Goal: Navigation & Orientation: Find specific page/section

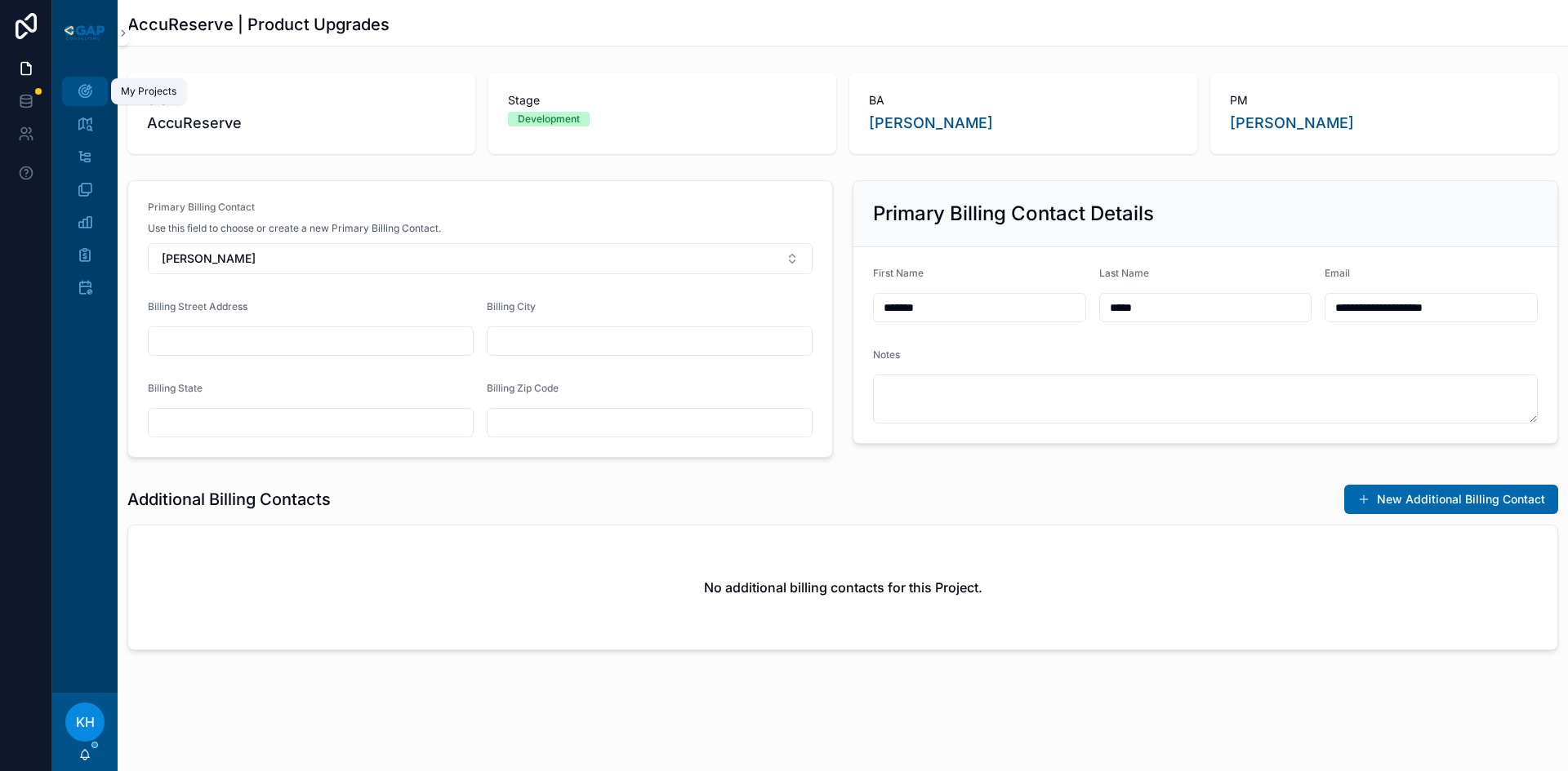
click at [84, 88] on icon "scrollable content" at bounding box center [85, 91] width 16 height 16
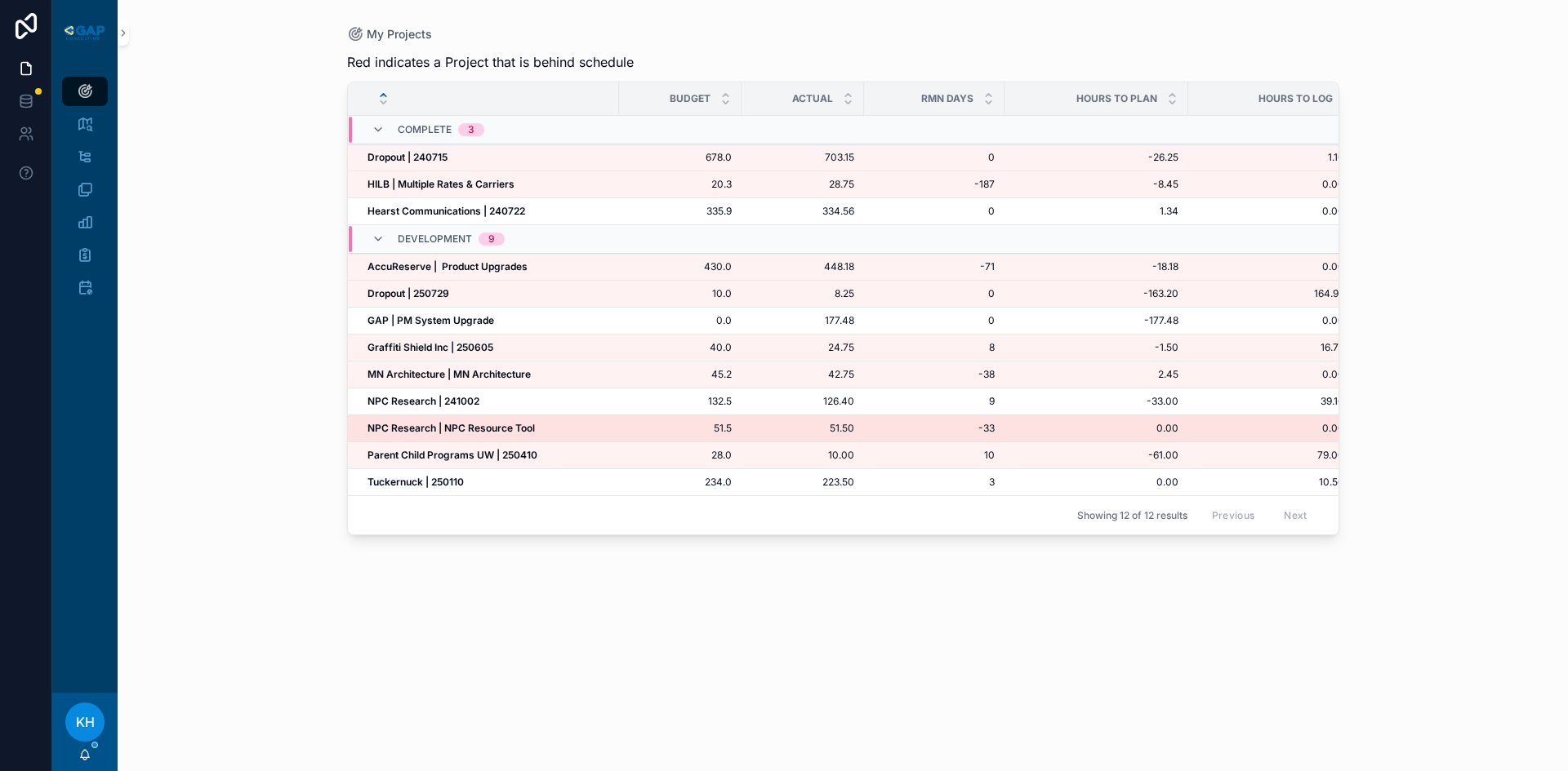
click at [420, 432] on strong "NPC Research | NPC Resource Tool" at bounding box center [451, 428] width 167 height 12
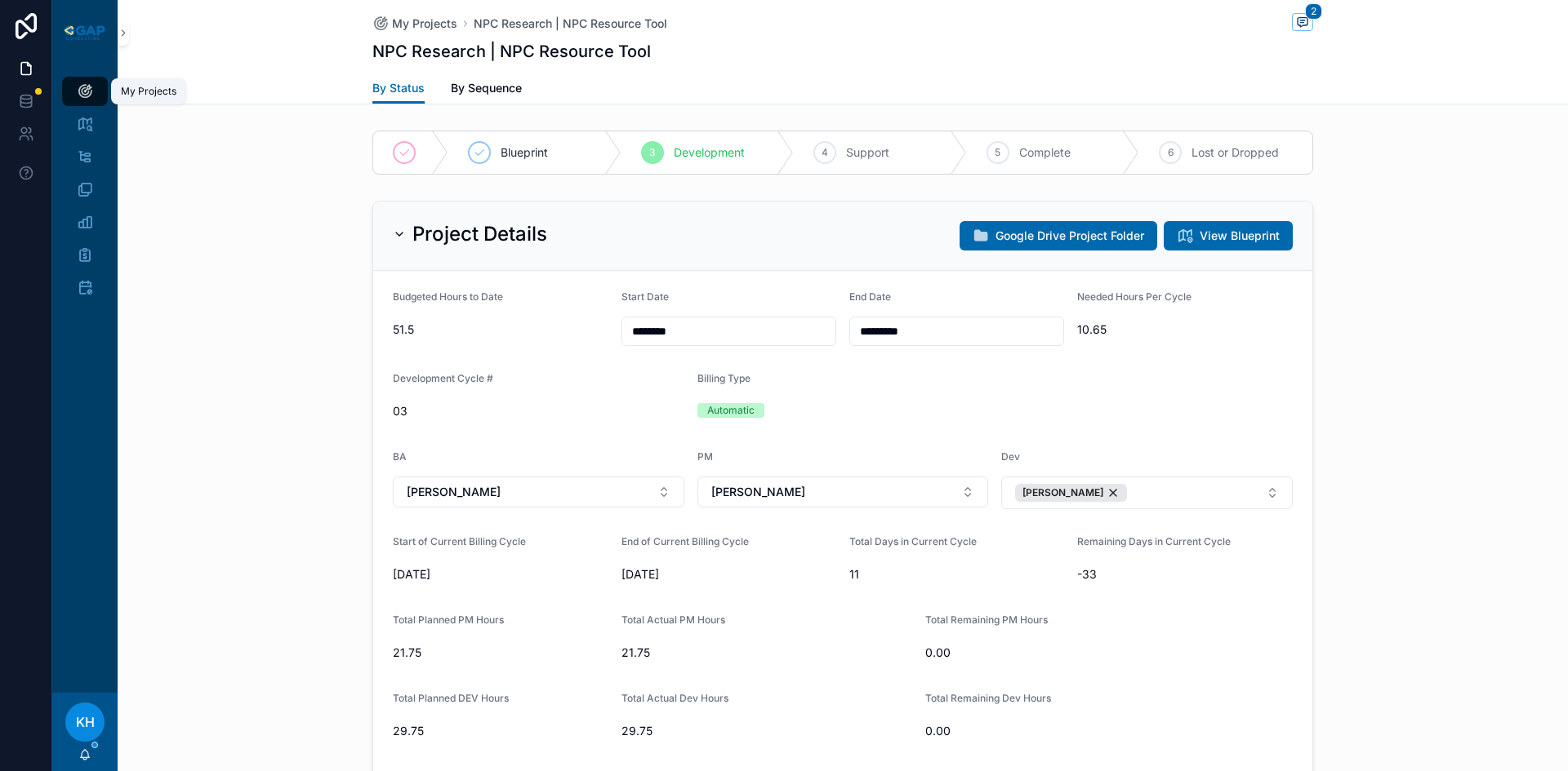
click at [82, 96] on icon "scrollable content" at bounding box center [85, 91] width 16 height 16
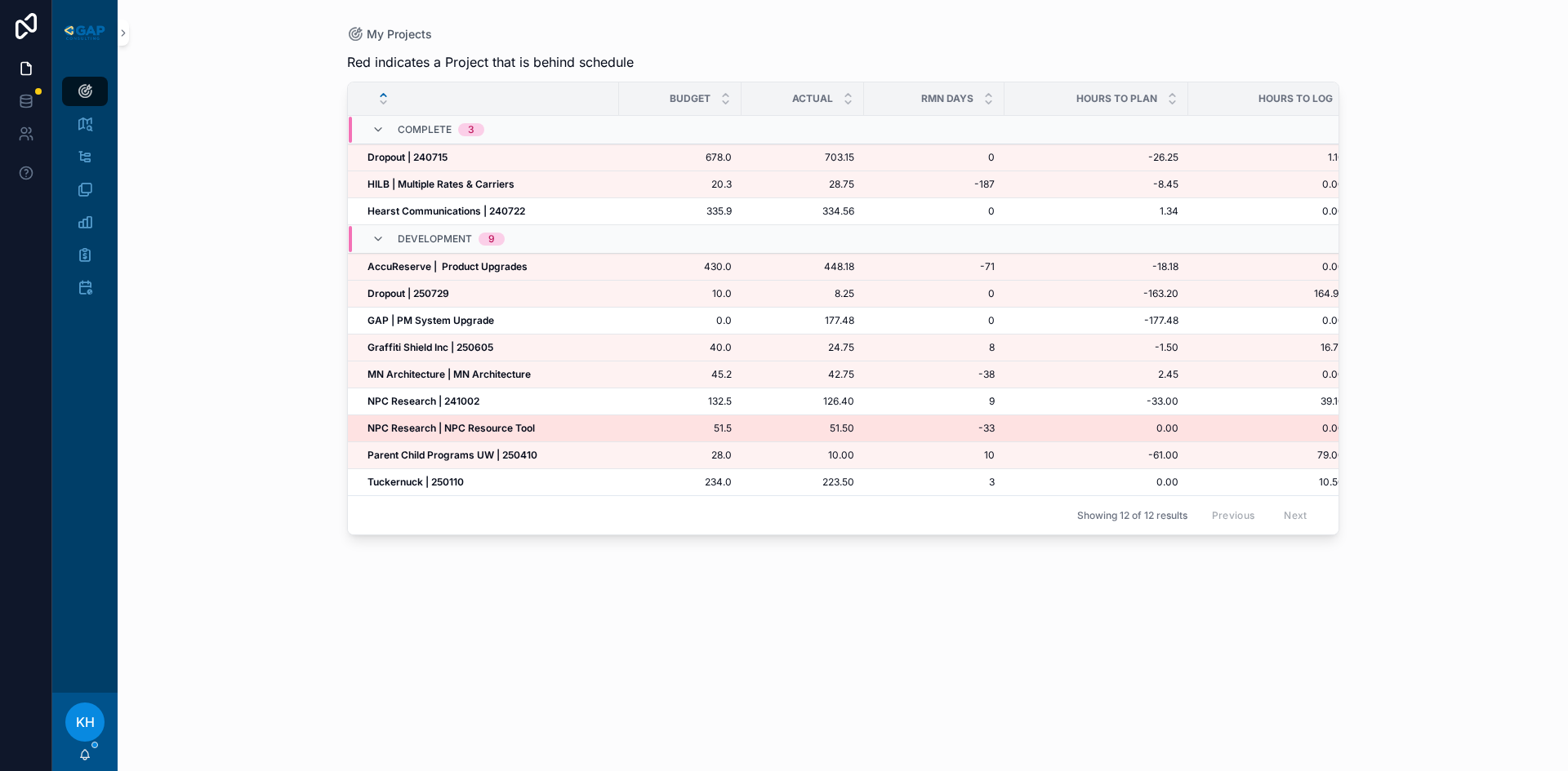
click at [425, 430] on strong "NPC Research | NPC Resource Tool" at bounding box center [451, 428] width 167 height 12
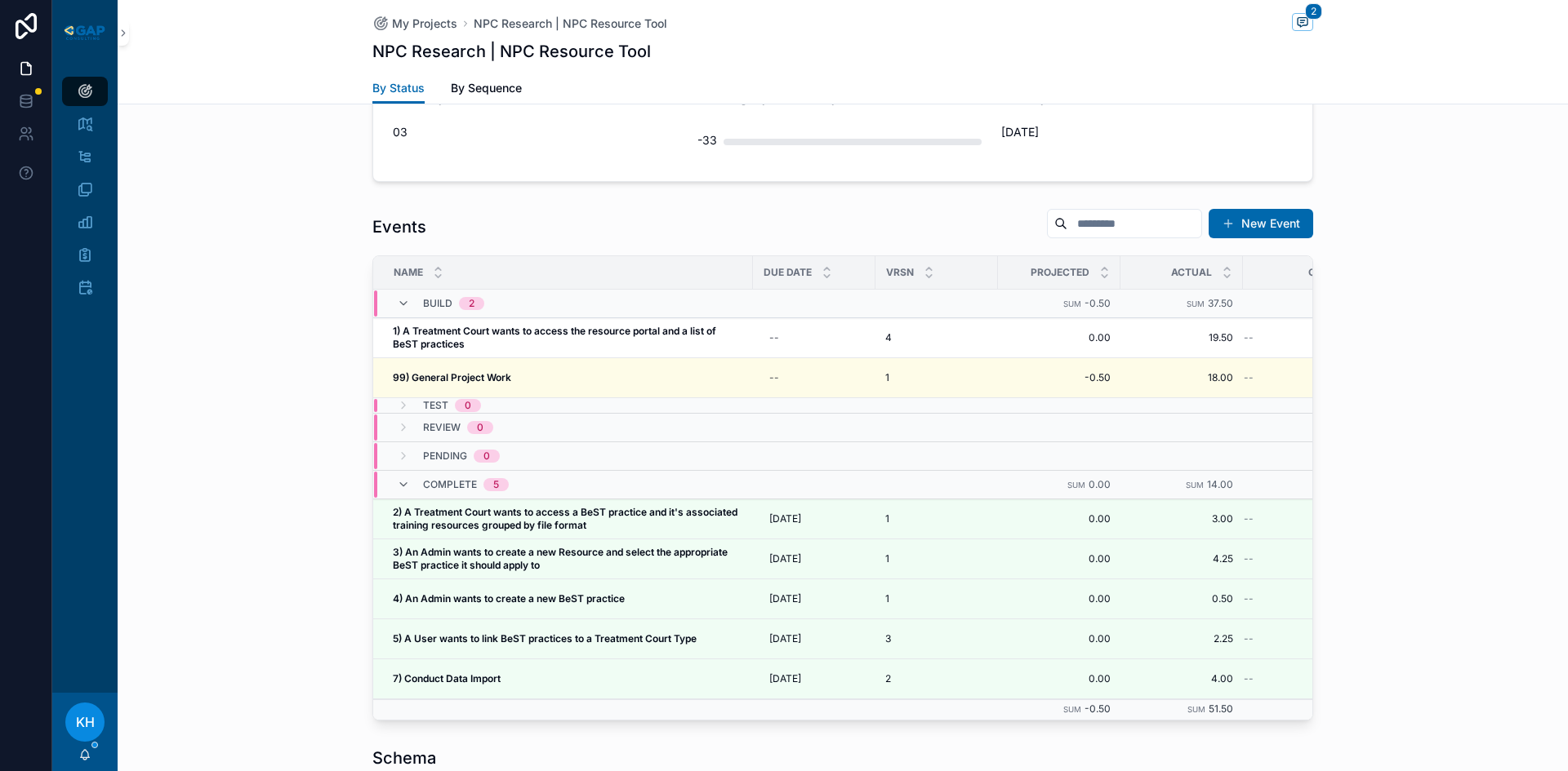
scroll to position [1438, 0]
click at [87, 96] on icon "scrollable content" at bounding box center [85, 91] width 16 height 16
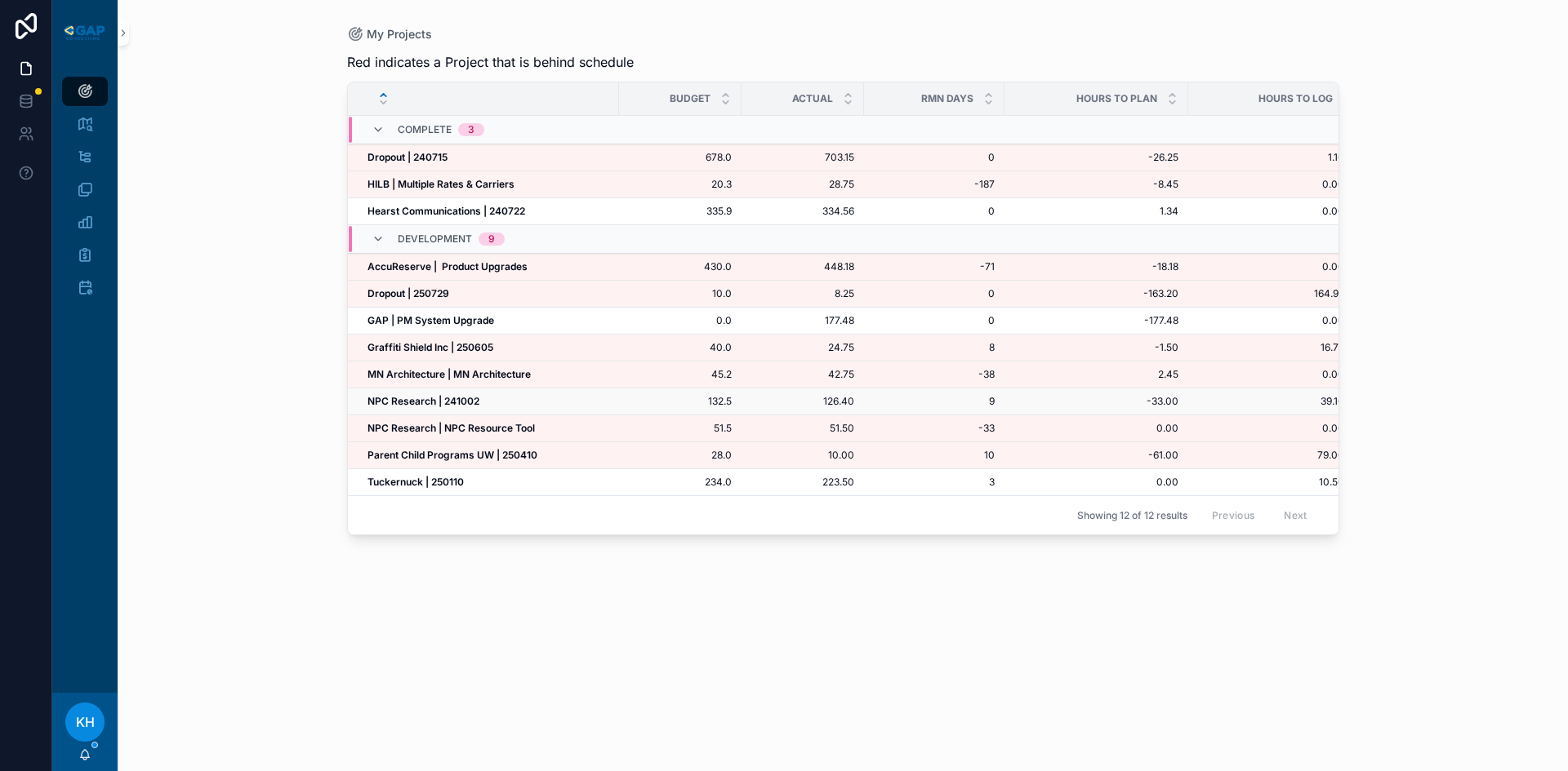
click at [413, 405] on strong "NPC Research | 241002" at bounding box center [423, 401] width 112 height 12
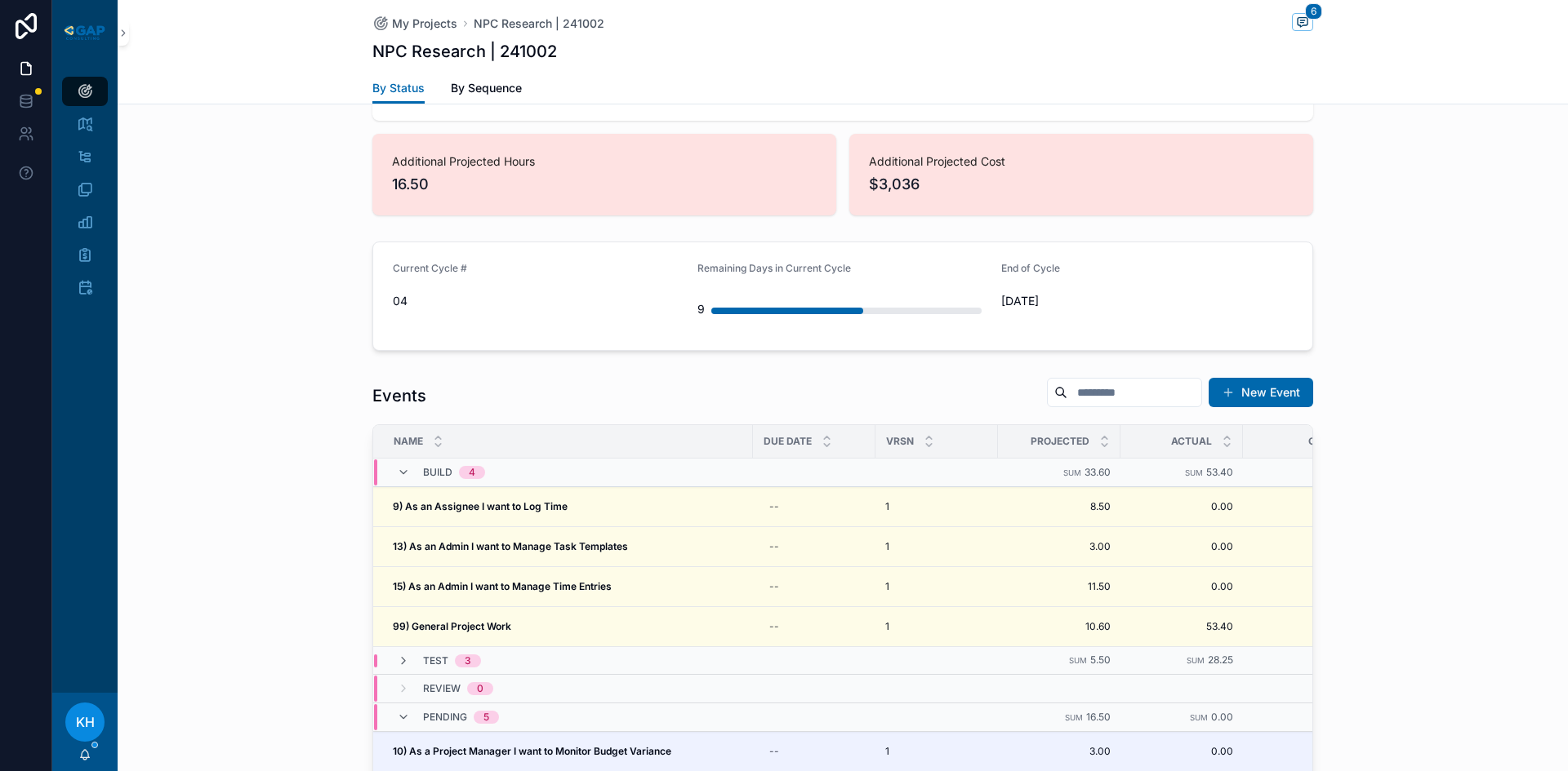
scroll to position [1408, 0]
